Goal: Navigation & Orientation: Find specific page/section

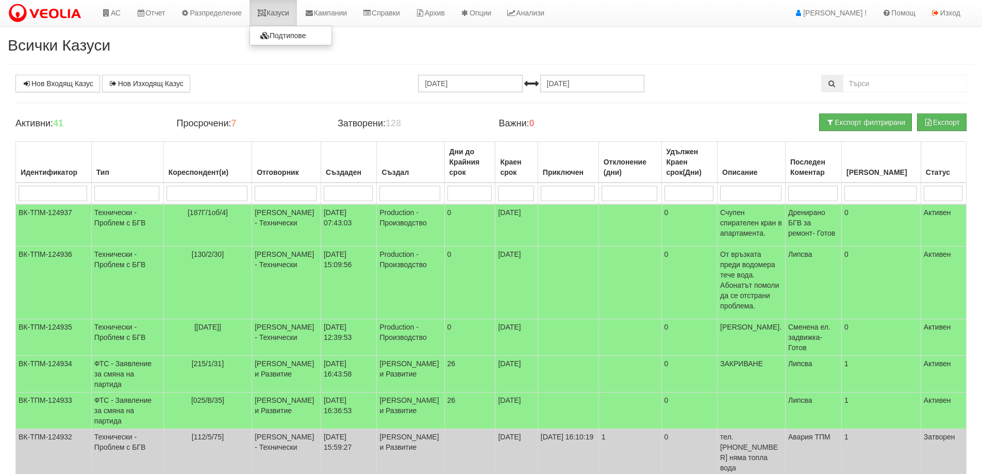
click at [277, 9] on link "Казуси" at bounding box center [273, 13] width 47 height 26
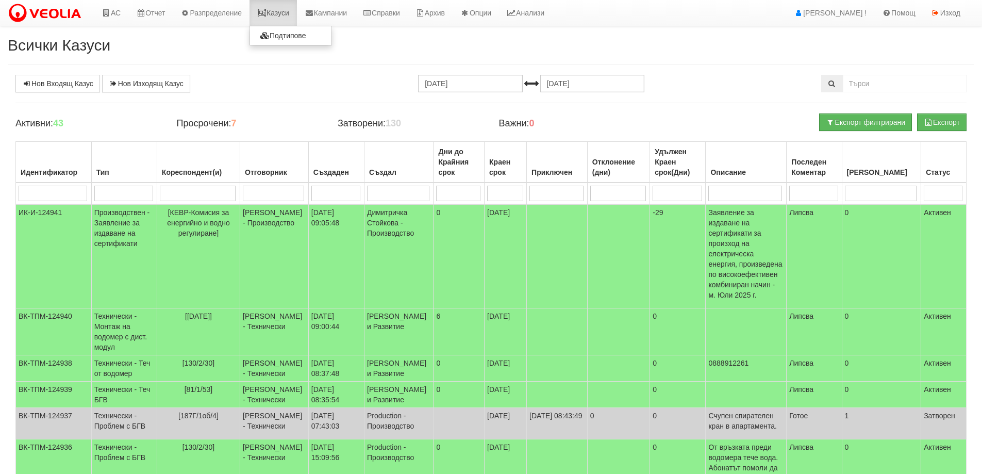
click at [285, 6] on link "Казуси" at bounding box center [273, 13] width 47 height 26
